Goal: Transaction & Acquisition: Purchase product/service

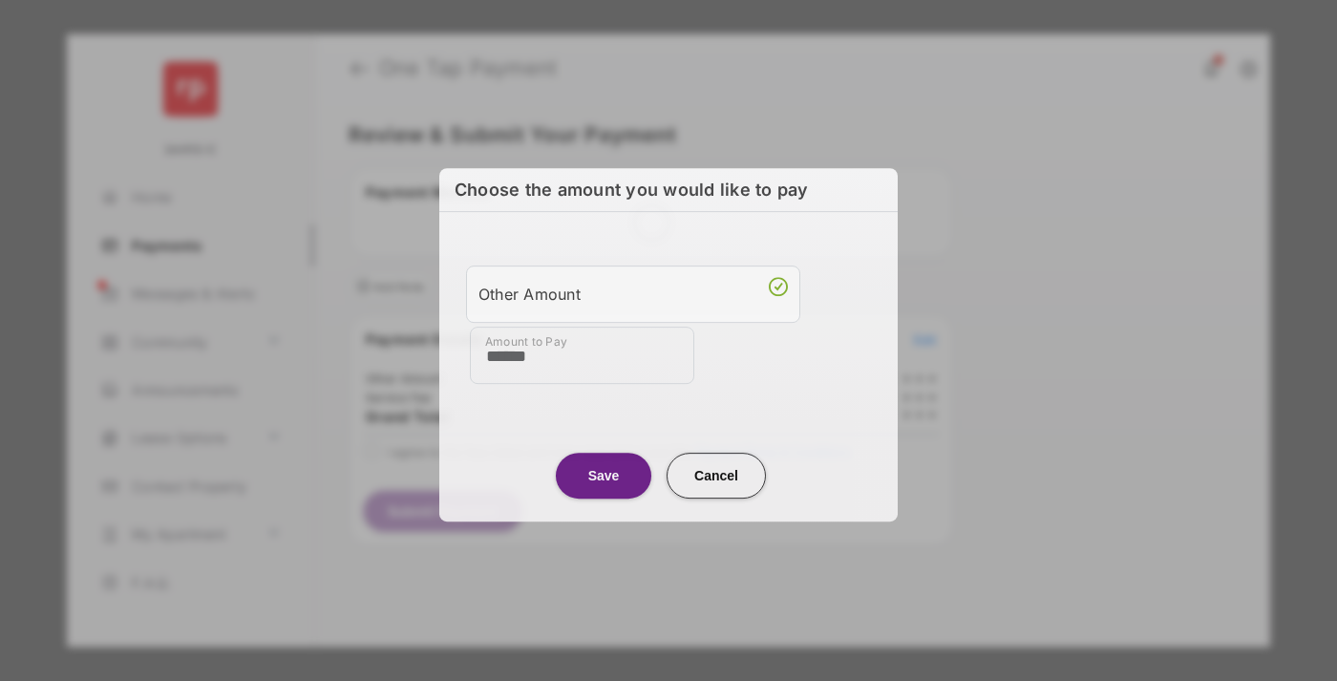
type input "******"
click at [604, 475] on button "Save" at bounding box center [604, 476] width 96 height 46
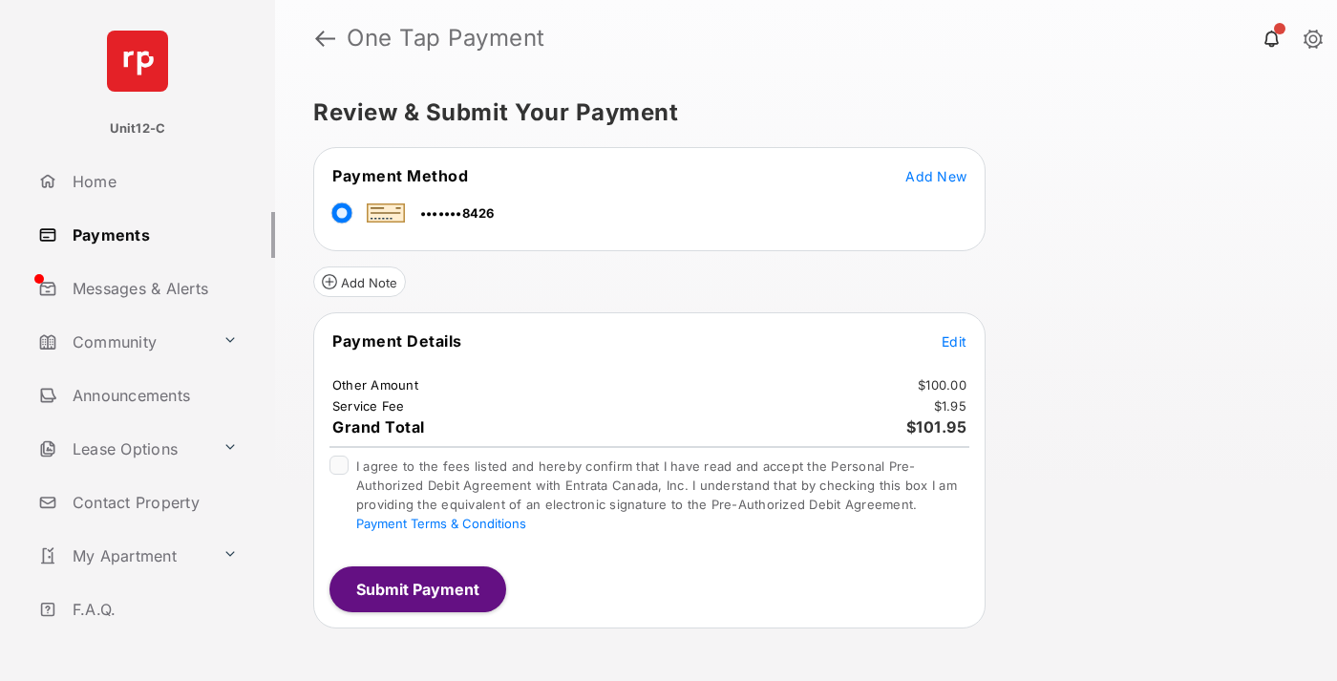
click at [954, 341] on span "Edit" at bounding box center [954, 341] width 25 height 16
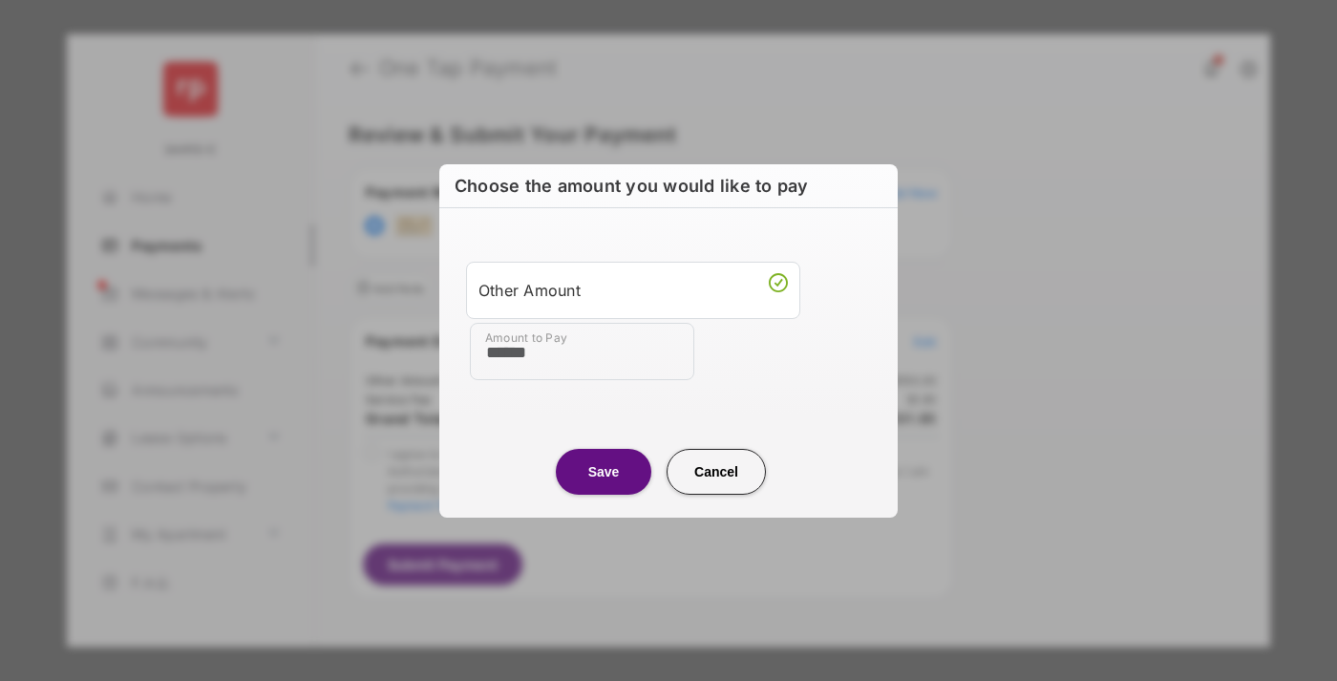
click at [604, 471] on button "Save" at bounding box center [604, 472] width 96 height 46
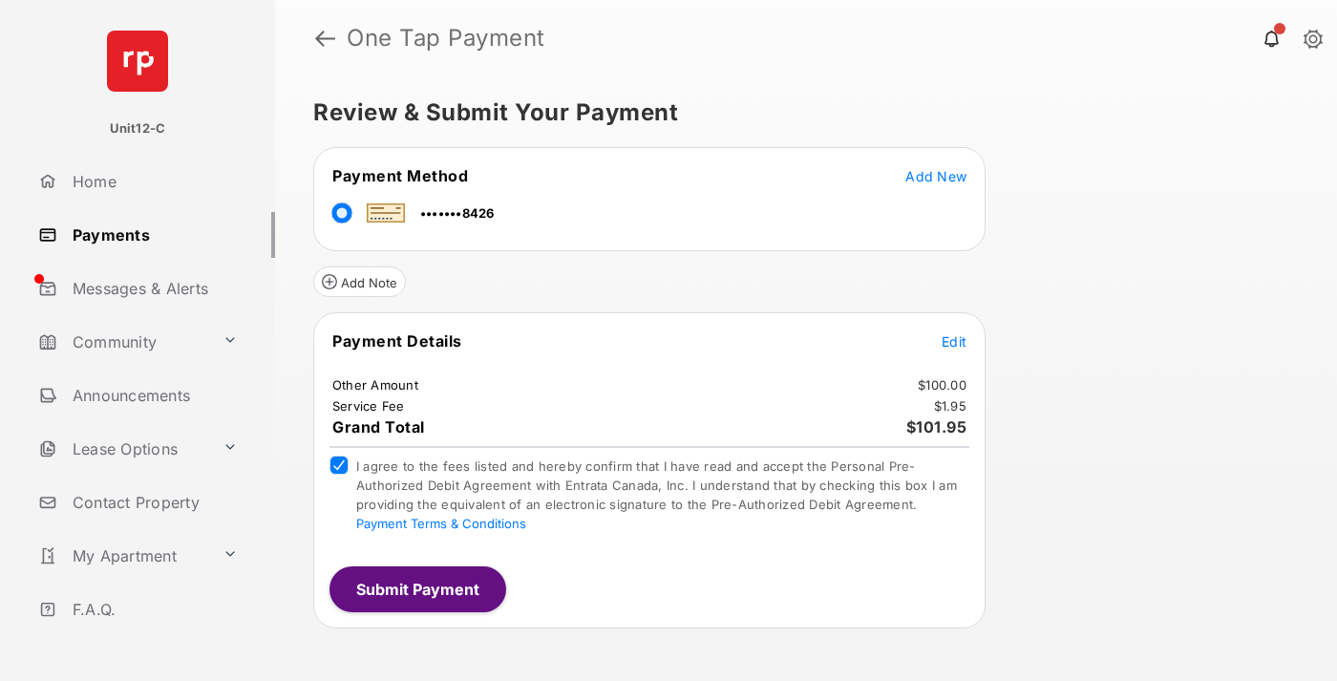
click at [416, 588] on button "Submit Payment" at bounding box center [418, 589] width 177 height 46
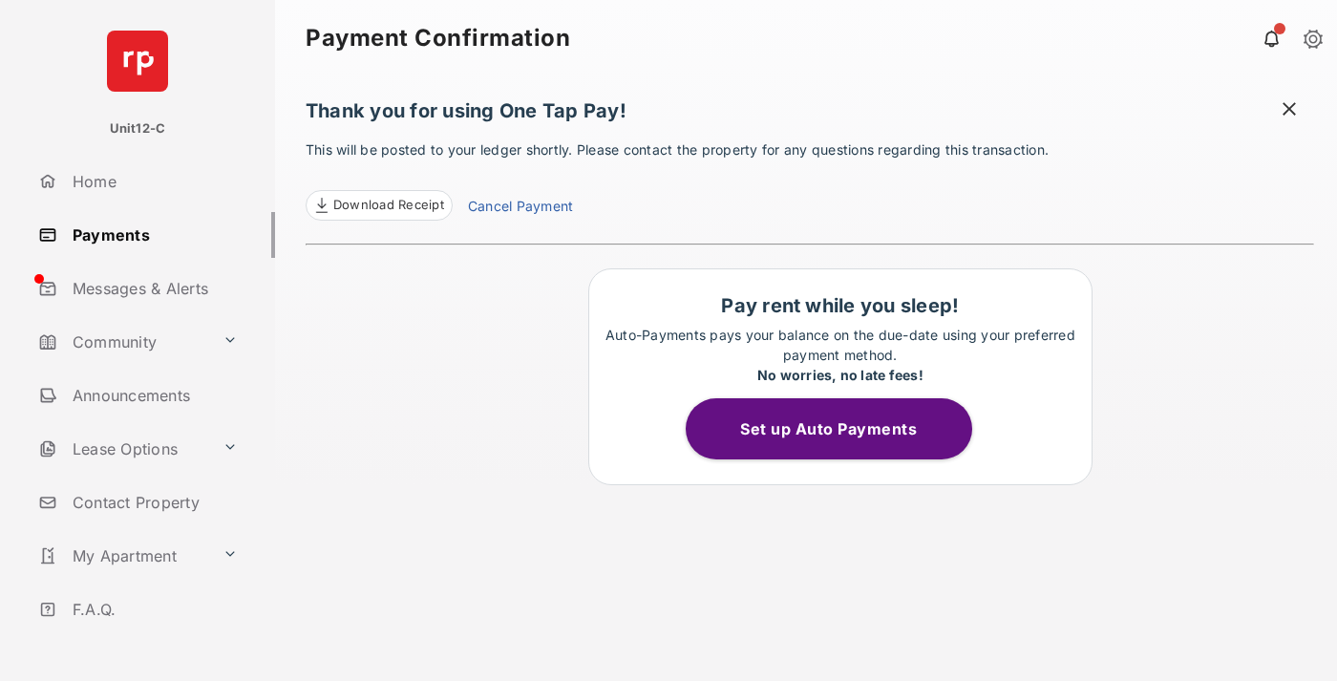
click at [1289, 111] on span at bounding box center [1289, 111] width 19 height 24
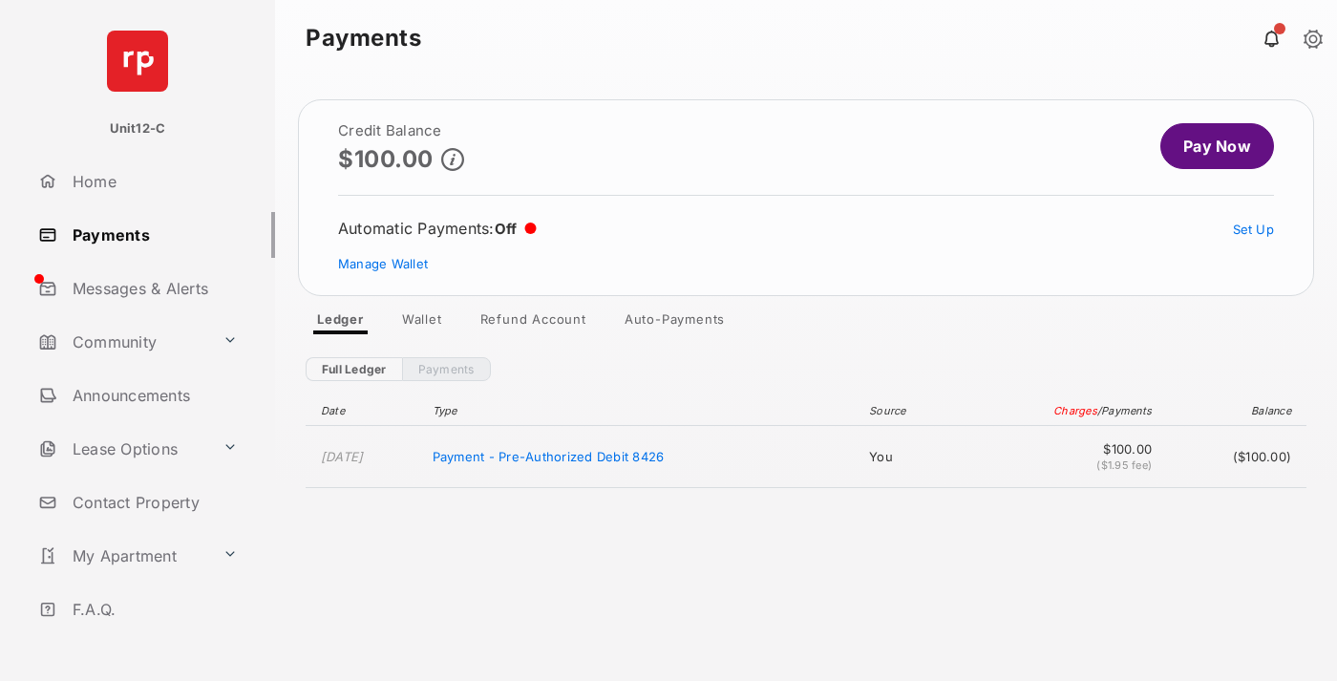
click at [383, 264] on link "Manage Wallet" at bounding box center [383, 263] width 90 height 15
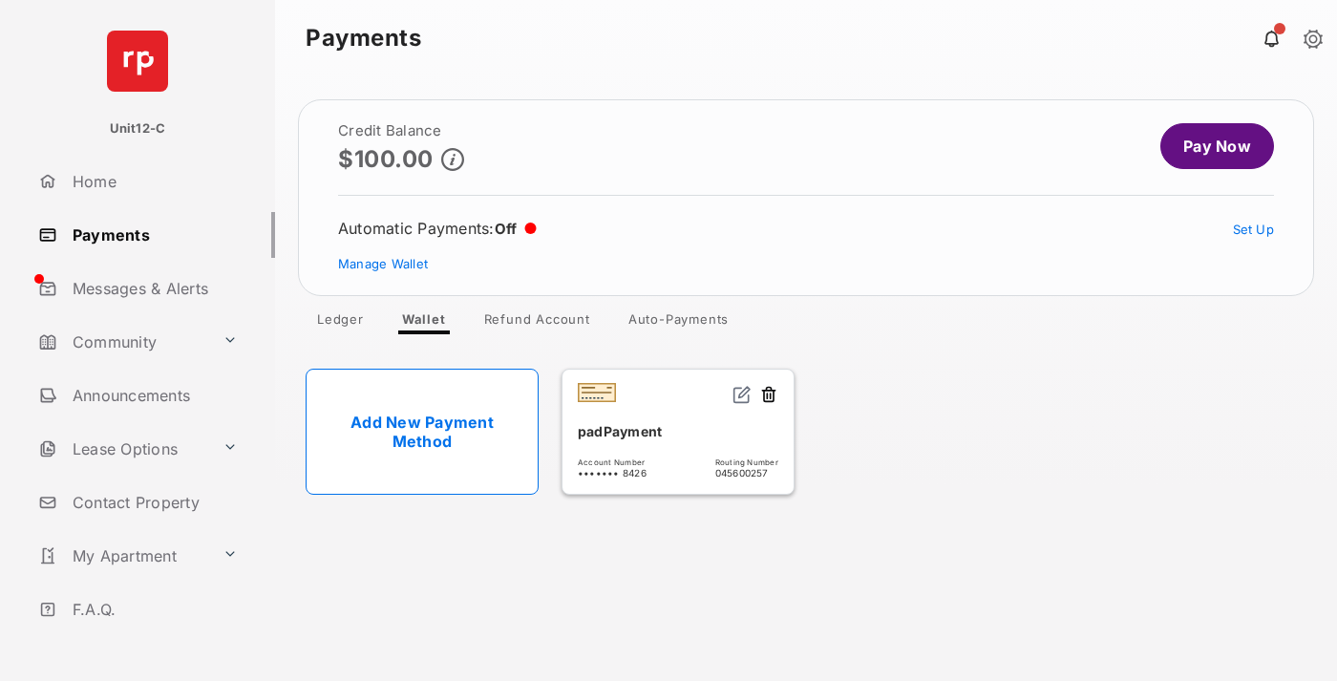
click at [769, 395] on button at bounding box center [768, 396] width 19 height 22
